Goal: Task Accomplishment & Management: Manage account settings

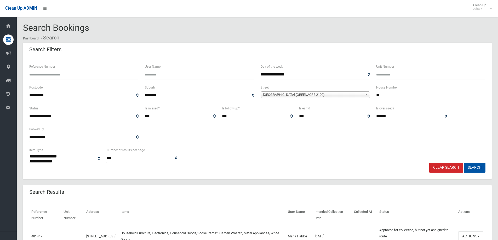
select select
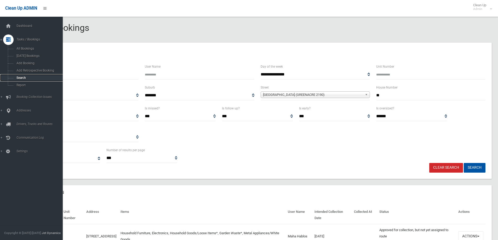
click at [21, 77] on span "Search" at bounding box center [38, 78] width 47 height 4
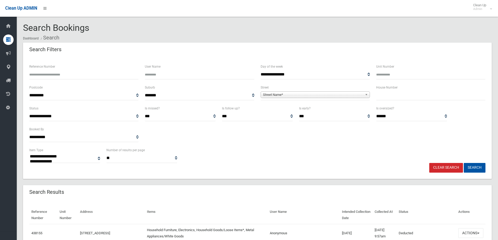
select select
click at [41, 73] on input "Reference Number" at bounding box center [83, 75] width 109 height 10
type input "******"
click at [472, 167] on button "Search" at bounding box center [475, 168] width 22 height 10
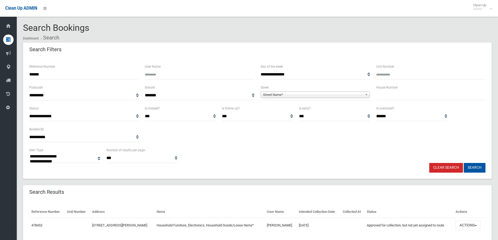
select select
click at [48, 75] on input "******" at bounding box center [83, 75] width 109 height 10
click at [41, 73] on input "******" at bounding box center [83, 75] width 109 height 10
type input "******"
click at [470, 169] on button "Search" at bounding box center [475, 168] width 22 height 10
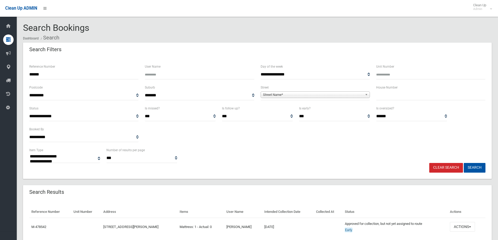
select select
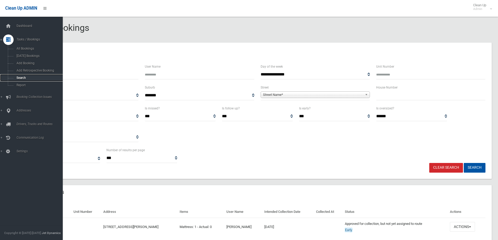
click at [19, 78] on span "Search" at bounding box center [38, 78] width 47 height 4
click at [20, 78] on span "Search" at bounding box center [38, 78] width 47 height 4
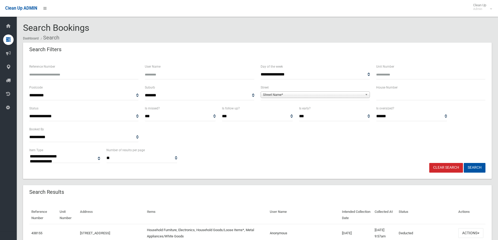
select select
drag, startPoint x: 395, startPoint y: 97, endPoint x: 394, endPoint y: 95, distance: 2.8
click at [395, 97] on input "text" at bounding box center [430, 96] width 109 height 10
type input "***"
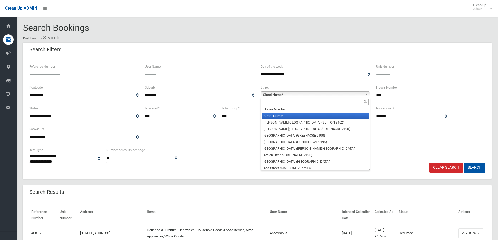
click at [273, 93] on span "Street Name*" at bounding box center [313, 95] width 100 height 6
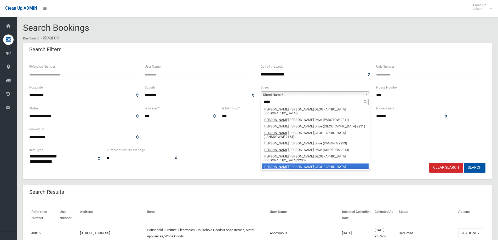
scroll to position [3, 0]
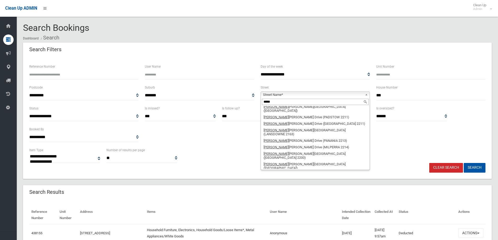
type input "*****"
click at [275, 182] on li "Henry Lawson Drive (PICNIC POINT 2213)" at bounding box center [315, 187] width 107 height 10
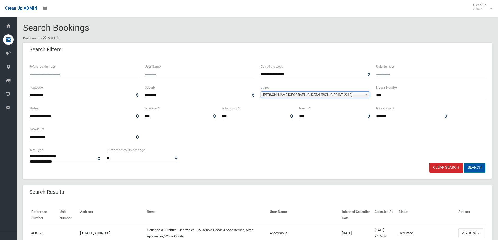
click at [472, 167] on button "Search" at bounding box center [475, 168] width 22 height 10
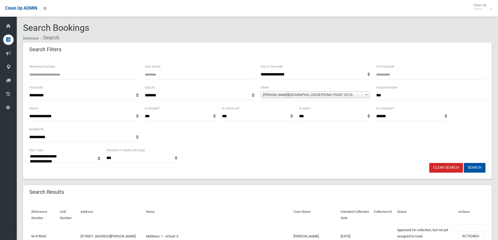
select select
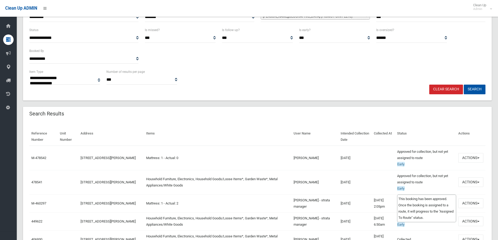
scroll to position [131, 0]
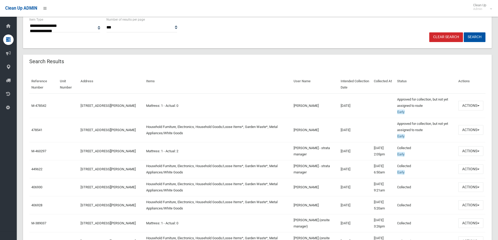
click at [355, 131] on td "11/09/2025" at bounding box center [354, 130] width 33 height 24
click at [405, 108] on td "Approved for collection, but not yet assigned to route Early This booking has b…" at bounding box center [425, 106] width 61 height 25
click at [468, 106] on button "Actions" at bounding box center [470, 106] width 25 height 10
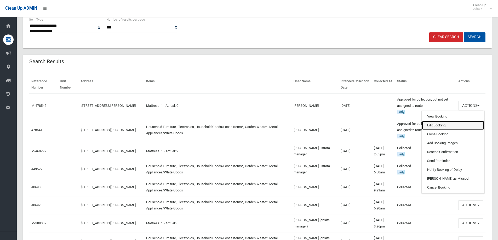
click at [430, 125] on link "Edit Booking" at bounding box center [453, 125] width 62 height 9
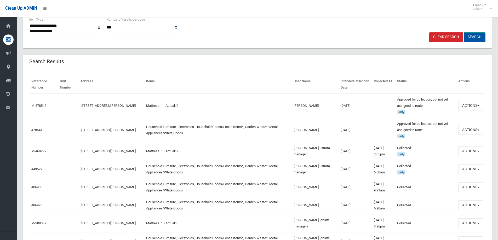
click at [473, 37] on button "Search" at bounding box center [475, 37] width 22 height 10
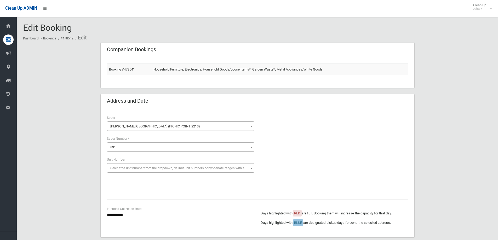
scroll to position [52, 0]
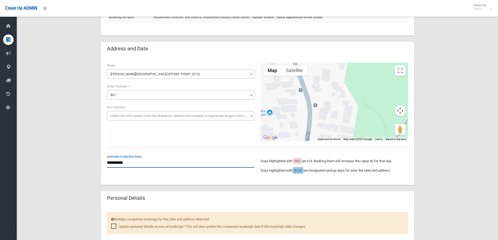
click at [118, 160] on input "**********" at bounding box center [180, 163] width 147 height 10
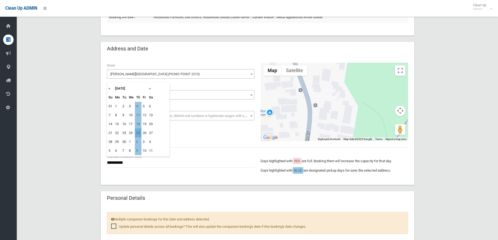
click at [138, 132] on td "25" at bounding box center [138, 133] width 7 height 9
type input "**********"
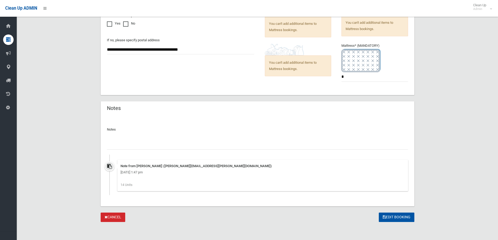
scroll to position [432, 0]
drag, startPoint x: 118, startPoint y: 142, endPoint x: 118, endPoint y: 133, distance: 8.9
click at [118, 138] on div at bounding box center [257, 142] width 301 height 14
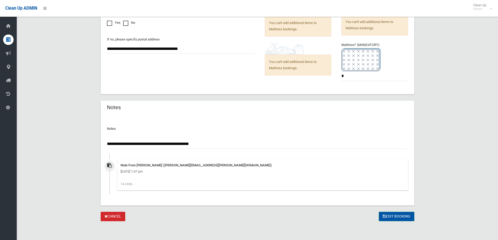
type input "**********"
click at [393, 217] on button "Edit Booking" at bounding box center [397, 217] width 36 height 10
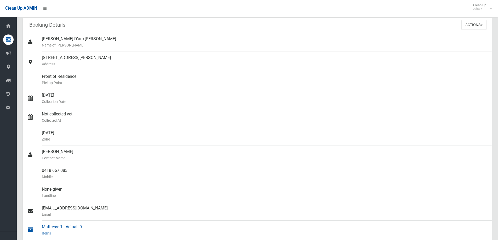
scroll to position [105, 0]
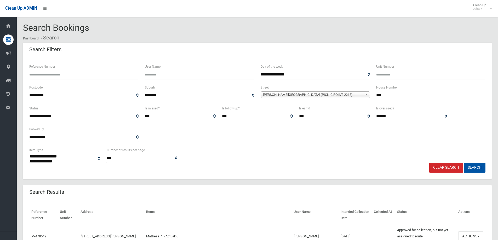
select select
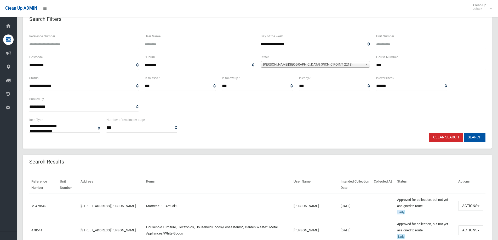
scroll to position [78, 0]
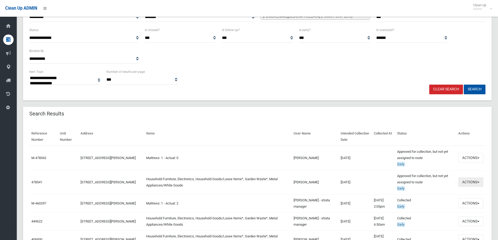
drag, startPoint x: 466, startPoint y: 184, endPoint x: 465, endPoint y: 178, distance: 5.6
click at [465, 182] on button "Actions" at bounding box center [470, 182] width 25 height 10
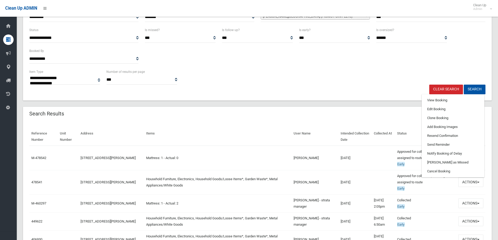
click at [208, 157] on td "Mattress: 1 - Actual: 0" at bounding box center [218, 158] width 148 height 25
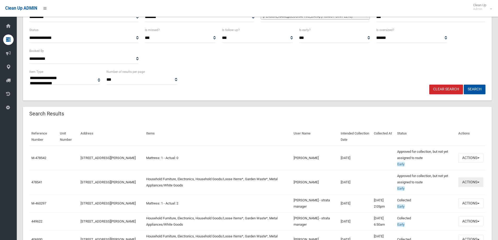
click at [467, 183] on button "Actions" at bounding box center [470, 182] width 25 height 10
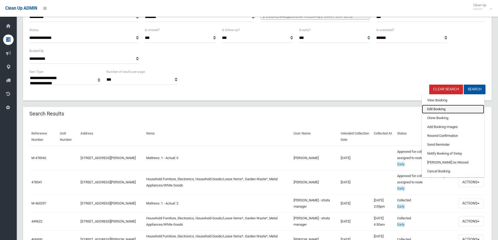
click at [432, 110] on link "Edit Booking" at bounding box center [453, 109] width 62 height 9
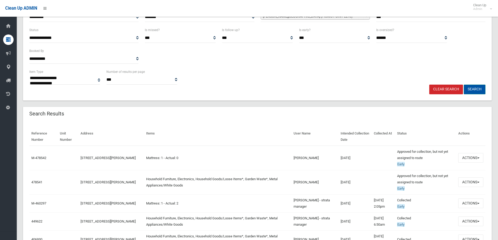
click at [476, 88] on button "Search" at bounding box center [475, 90] width 22 height 10
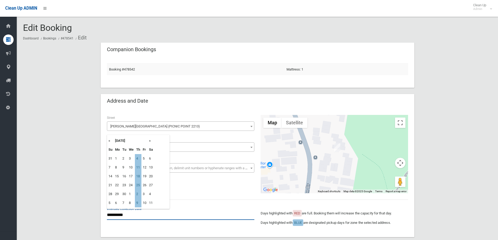
drag, startPoint x: 119, startPoint y: 215, endPoint x: 116, endPoint y: 200, distance: 14.4
click at [116, 214] on input "**********" at bounding box center [180, 215] width 147 height 10
click at [139, 167] on td "11" at bounding box center [138, 167] width 7 height 9
type input "**********"
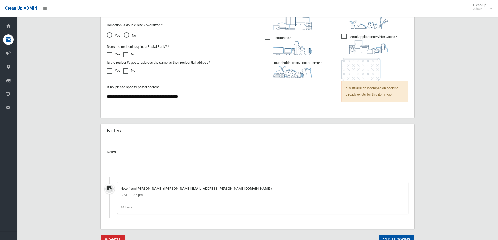
scroll to position [407, 0]
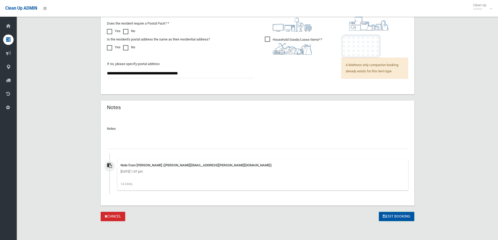
click at [398, 217] on button "Edit Booking" at bounding box center [397, 217] width 36 height 10
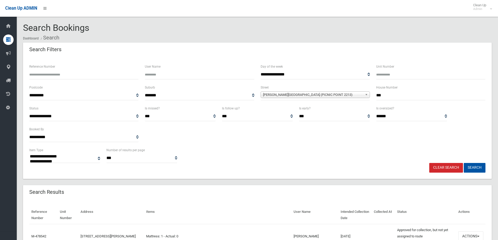
select select
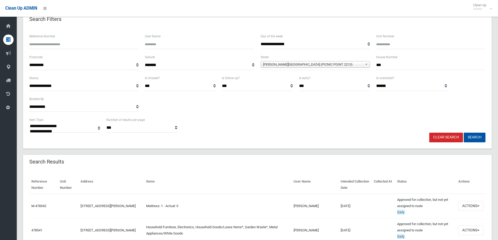
scroll to position [105, 0]
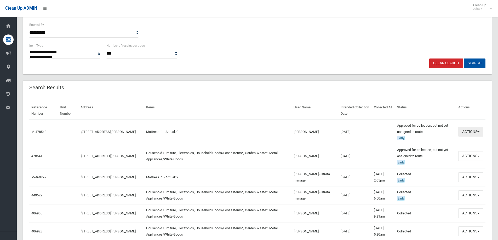
click at [469, 132] on button "Actions" at bounding box center [470, 132] width 25 height 10
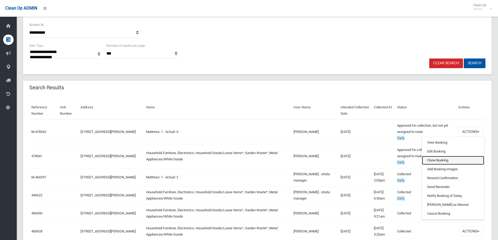
click at [432, 160] on link "Clone Booking" at bounding box center [453, 160] width 62 height 9
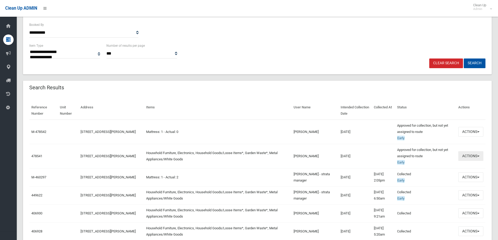
click at [468, 157] on button "Actions" at bounding box center [470, 156] width 25 height 10
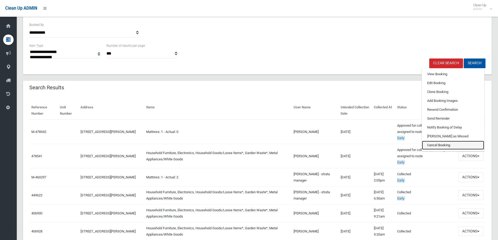
click at [435, 146] on link "Cancel Booking" at bounding box center [453, 145] width 62 height 9
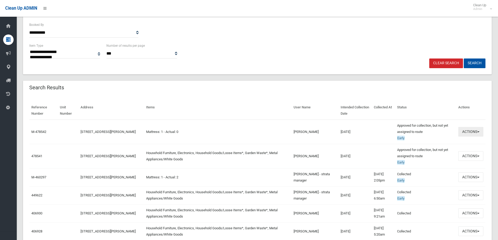
click at [469, 132] on button "Actions" at bounding box center [470, 132] width 25 height 10
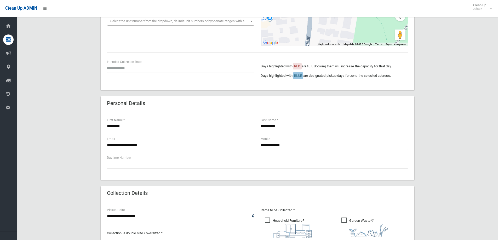
scroll to position [52, 0]
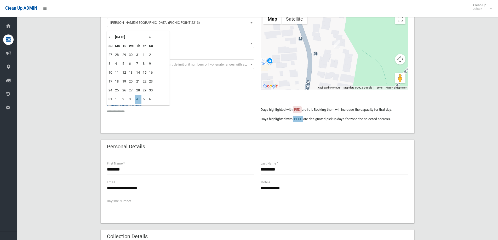
click at [123, 109] on input "text" at bounding box center [180, 112] width 147 height 10
click at [150, 36] on th "»" at bounding box center [151, 37] width 7 height 9
click at [138, 81] on td "25" at bounding box center [138, 81] width 7 height 9
type input "**********"
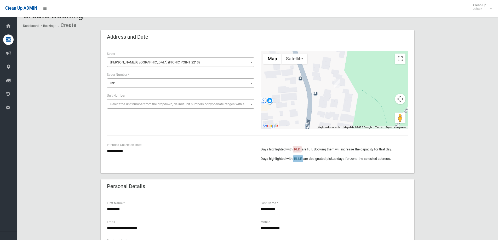
scroll to position [0, 0]
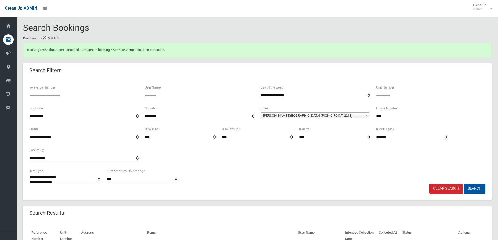
select select
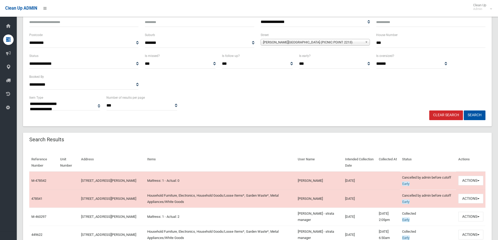
scroll to position [78, 0]
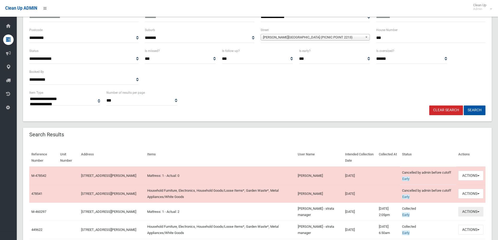
click at [469, 211] on button "Actions" at bounding box center [470, 212] width 25 height 10
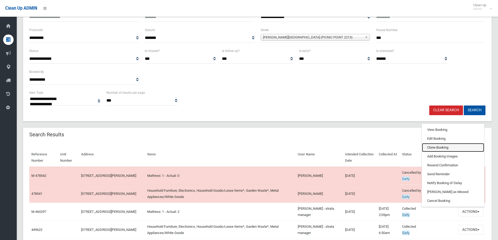
click at [435, 147] on link "Clone Booking" at bounding box center [453, 147] width 62 height 9
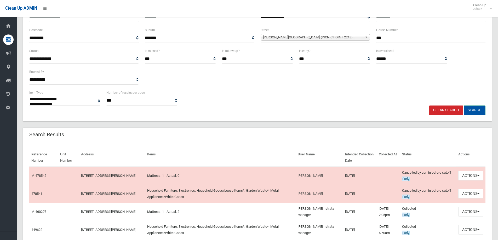
click at [474, 112] on button "Search" at bounding box center [475, 111] width 22 height 10
click at [473, 109] on button "Search" at bounding box center [475, 111] width 22 height 10
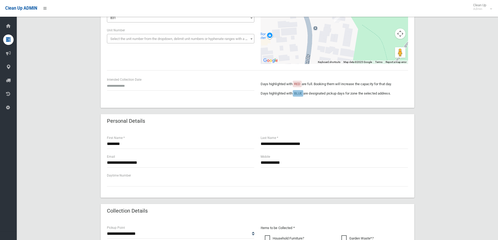
scroll to position [78, 0]
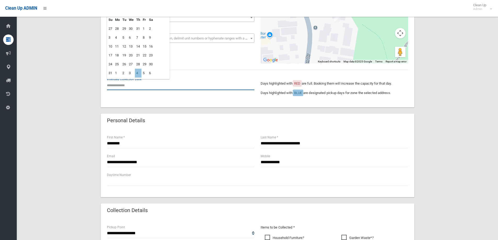
drag, startPoint x: 121, startPoint y: 84, endPoint x: 120, endPoint y: 77, distance: 6.9
click at [120, 83] on input "text" at bounding box center [180, 86] width 147 height 10
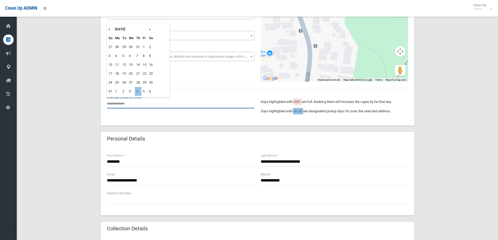
scroll to position [52, 0]
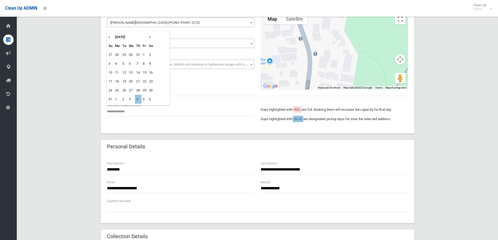
click at [151, 37] on th "»" at bounding box center [151, 37] width 7 height 9
click at [137, 63] on td "11" at bounding box center [138, 63] width 7 height 9
type input "**********"
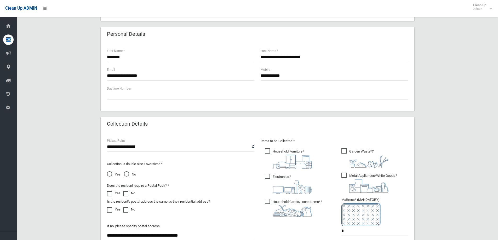
scroll to position [209, 0]
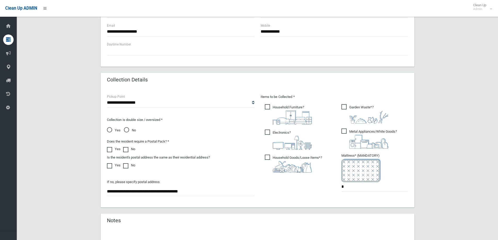
drag, startPoint x: 266, startPoint y: 107, endPoint x: 263, endPoint y: 136, distance: 29.6
click at [265, 106] on span "Household Furniture ?" at bounding box center [288, 114] width 47 height 20
click at [267, 130] on span "Electronics ?" at bounding box center [288, 140] width 47 height 20
drag, startPoint x: 267, startPoint y: 157, endPoint x: 355, endPoint y: 124, distance: 94.0
click at [268, 157] on span "Household Goods/Loose Items* ?" at bounding box center [293, 164] width 57 height 18
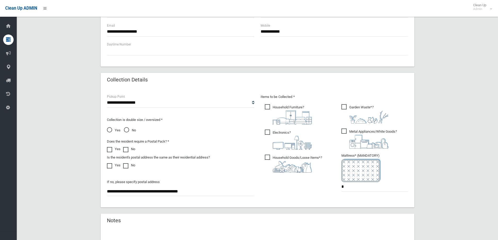
click at [344, 105] on span "Garden Waste* ?" at bounding box center [364, 113] width 47 height 19
click at [342, 133] on span "Metal Appliances/White Goods ?" at bounding box center [368, 139] width 55 height 20
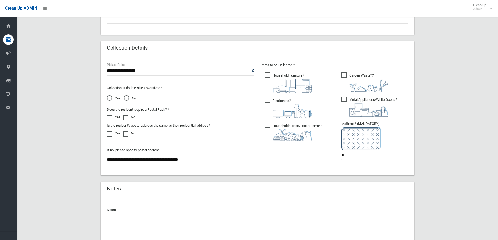
scroll to position [277, 0]
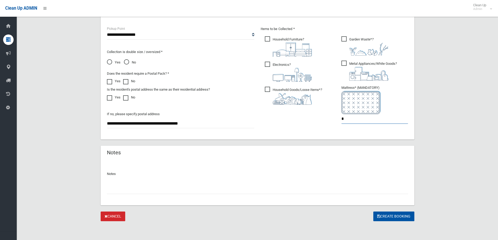
click at [348, 119] on input "*" at bounding box center [374, 119] width 67 height 10
type input "*"
click at [393, 217] on button "Create Booking" at bounding box center [393, 217] width 41 height 10
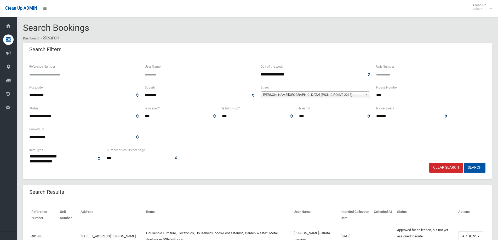
select select
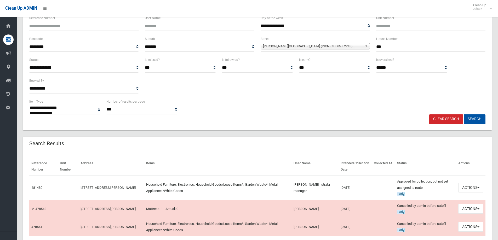
scroll to position [78, 0]
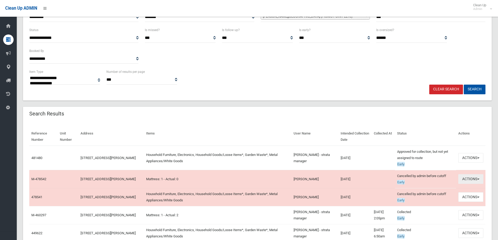
click at [465, 180] on button "Actions" at bounding box center [470, 179] width 25 height 10
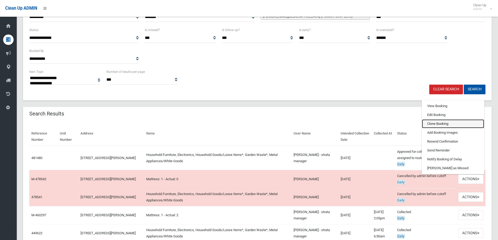
click at [434, 124] on link "Clone Booking" at bounding box center [453, 123] width 62 height 9
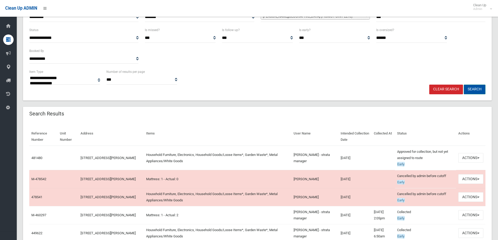
click at [476, 89] on button "Search" at bounding box center [475, 90] width 22 height 10
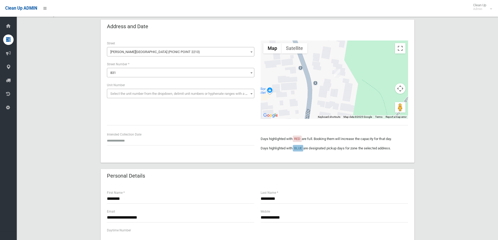
scroll to position [52, 0]
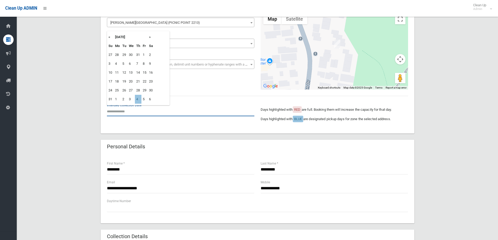
click at [120, 109] on input "text" at bounding box center [180, 112] width 147 height 10
click at [150, 36] on th "»" at bounding box center [151, 37] width 7 height 9
click at [139, 81] on td "25" at bounding box center [138, 81] width 7 height 9
type input "**********"
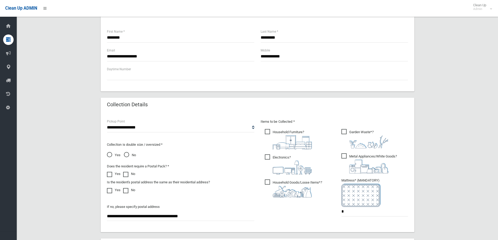
scroll to position [235, 0]
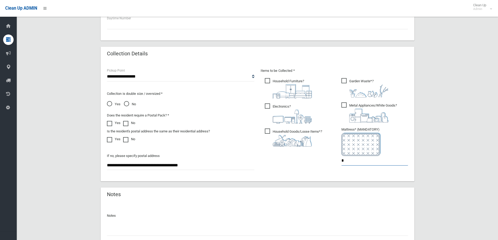
click at [345, 161] on input "*" at bounding box center [374, 161] width 67 height 10
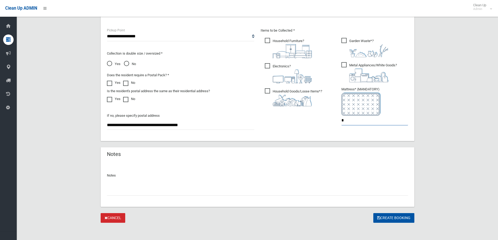
scroll to position [277, 0]
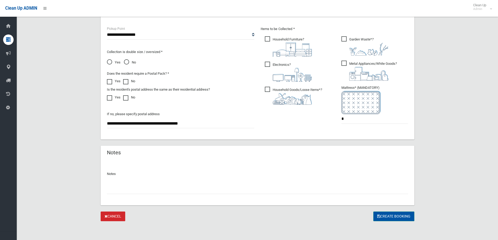
click at [389, 217] on button "Create Booking" at bounding box center [393, 217] width 41 height 10
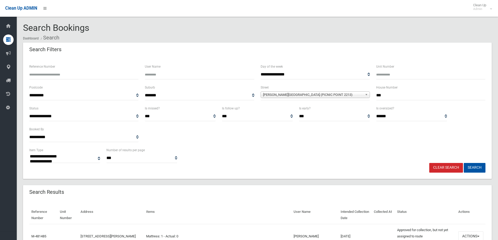
select select
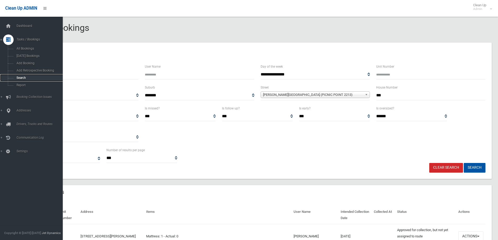
click at [17, 77] on span "Search" at bounding box center [38, 78] width 47 height 4
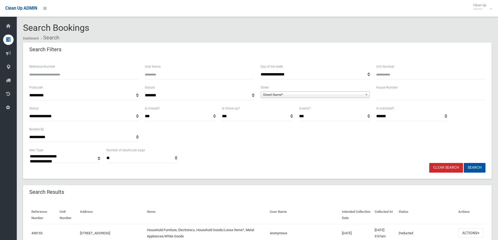
select select
click at [382, 95] on input "text" at bounding box center [430, 96] width 109 height 10
type input "***"
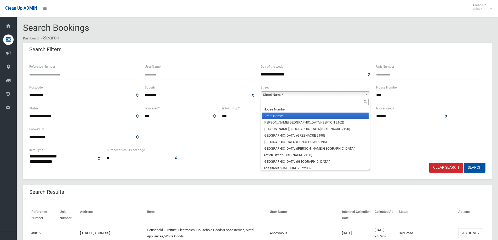
click at [275, 93] on span "Street Name*" at bounding box center [313, 95] width 100 height 6
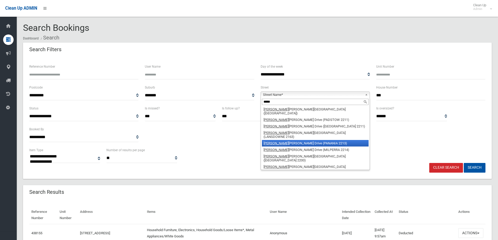
scroll to position [9, 0]
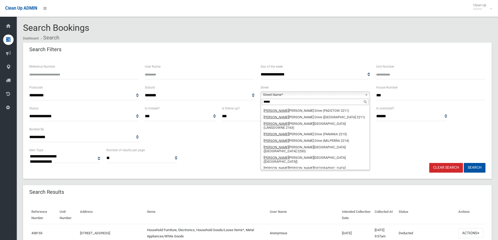
type input "*****"
click at [290, 175] on li "Henry Lawson Drive (PICNIC POINT 2213)" at bounding box center [315, 180] width 107 height 10
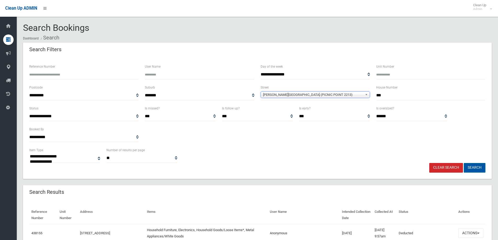
click at [472, 168] on button "Search" at bounding box center [475, 168] width 22 height 10
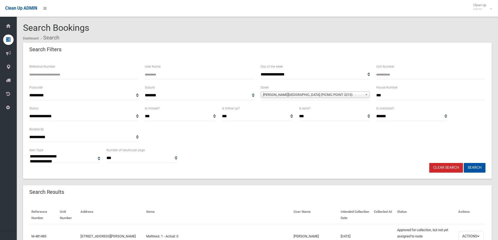
select select
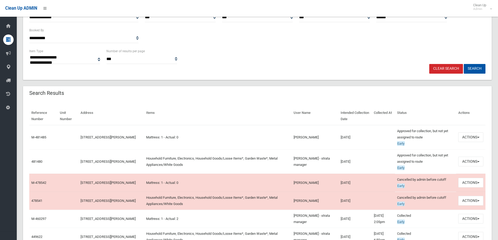
scroll to position [131, 0]
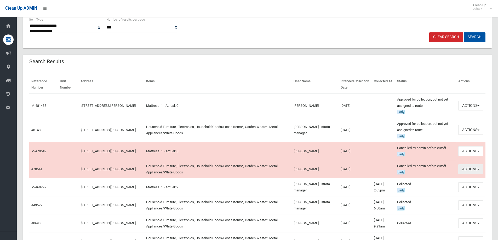
click at [470, 169] on button "Actions" at bounding box center [470, 169] width 25 height 10
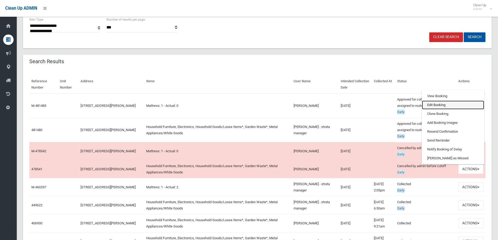
click at [433, 104] on link "Edit Booking" at bounding box center [453, 105] width 62 height 9
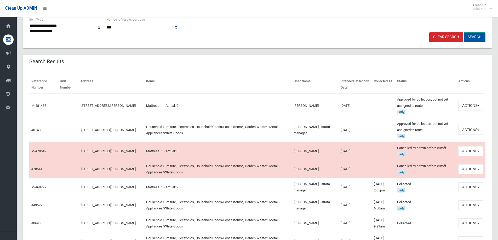
click at [474, 37] on button "Search" at bounding box center [475, 37] width 22 height 10
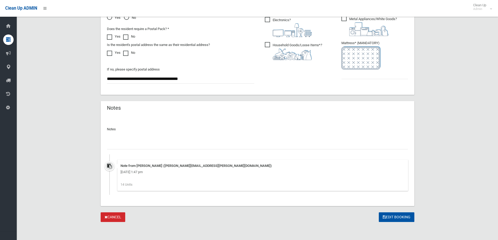
scroll to position [323, 0]
drag, startPoint x: 115, startPoint y: 147, endPoint x: 109, endPoint y: 156, distance: 11.2
click at [115, 144] on input "text" at bounding box center [257, 144] width 301 height 10
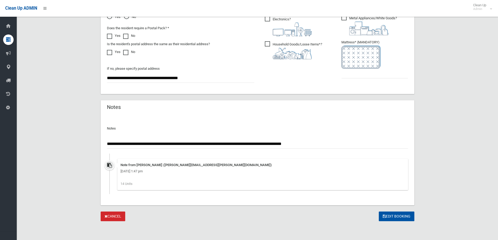
click at [259, 144] on input "**********" at bounding box center [257, 144] width 301 height 10
type input "**********"
drag, startPoint x: 392, startPoint y: 217, endPoint x: 391, endPoint y: 214, distance: 2.9
click at [391, 215] on button "Edit Booking" at bounding box center [397, 217] width 36 height 10
type input "*"
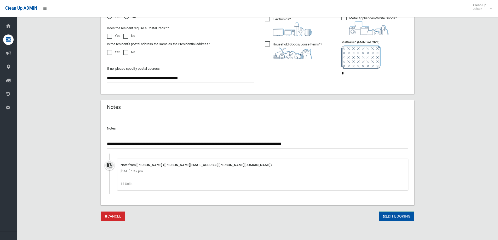
drag, startPoint x: 395, startPoint y: 215, endPoint x: 394, endPoint y: 211, distance: 3.2
click at [393, 213] on button "Edit Booking" at bounding box center [397, 217] width 36 height 10
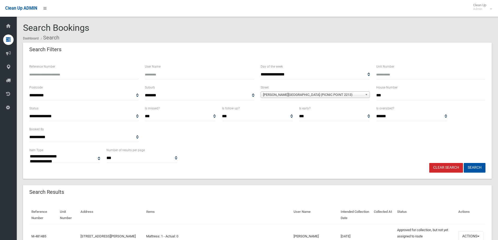
select select
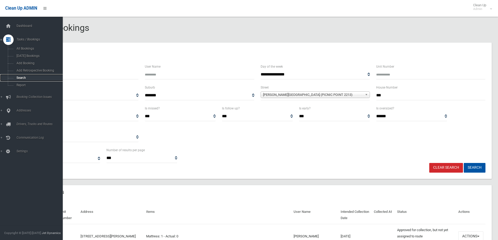
click at [18, 76] on span "Search" at bounding box center [38, 78] width 47 height 4
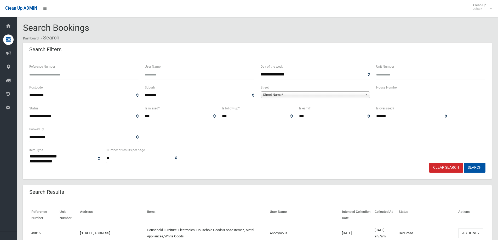
select select
